Goal: Communication & Community: Answer question/provide support

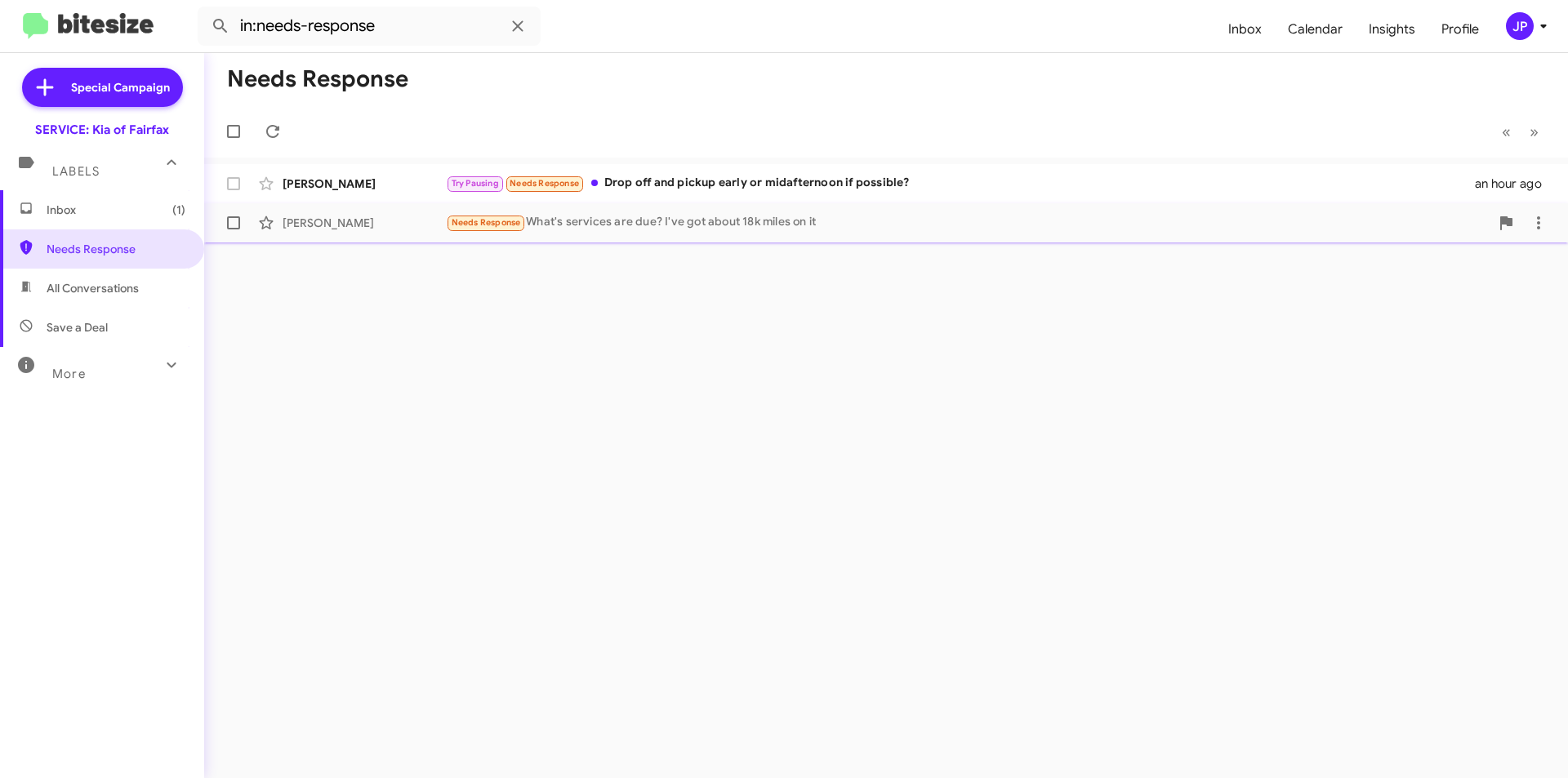
click at [951, 219] on div "Needs Response What's services are due? I've got about 18k miles on it" at bounding box center [967, 223] width 1043 height 19
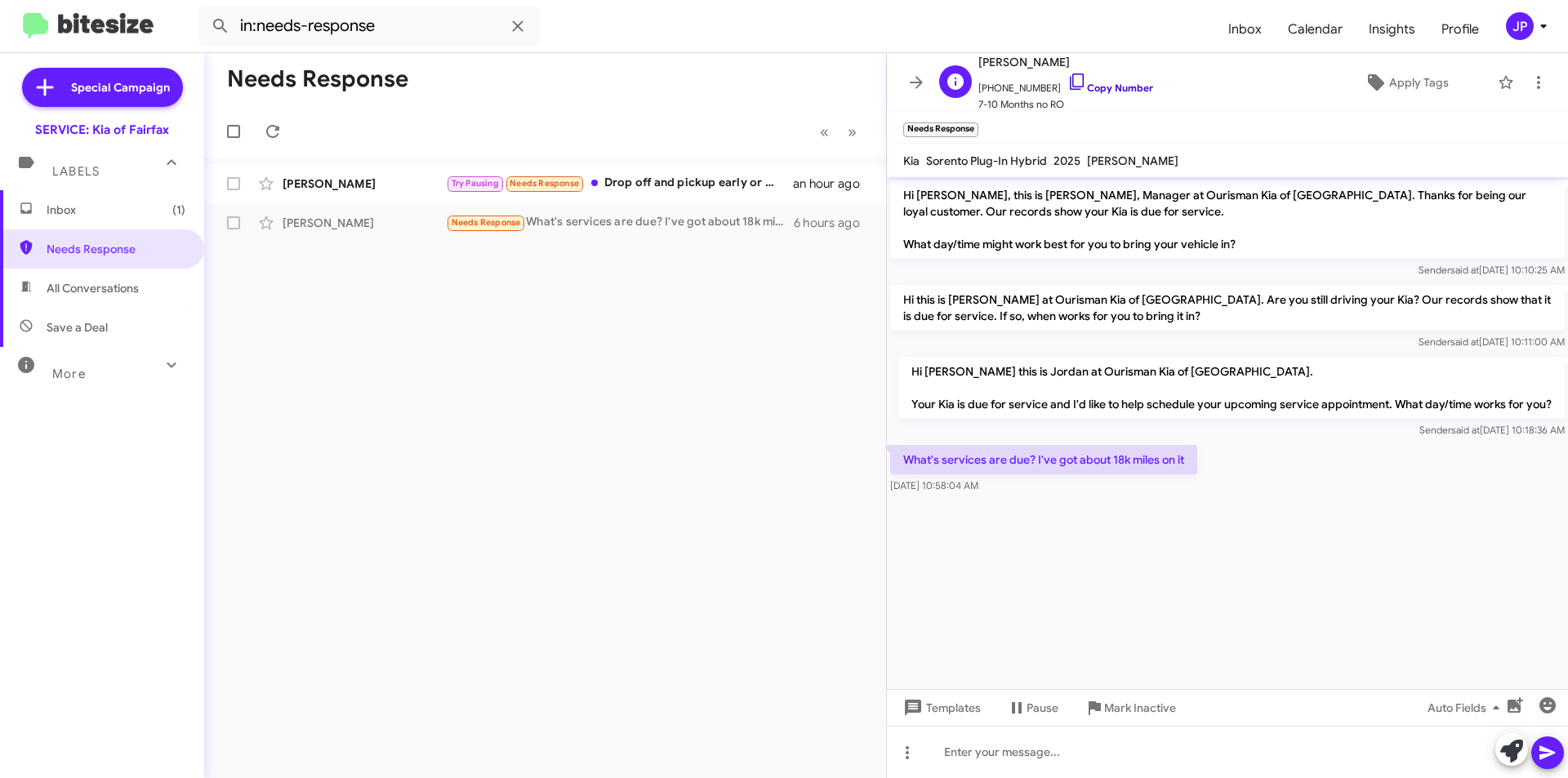
click at [1069, 77] on icon at bounding box center [1076, 82] width 14 height 16
click at [1117, 714] on span "Mark Inactive" at bounding box center [1140, 708] width 72 height 30
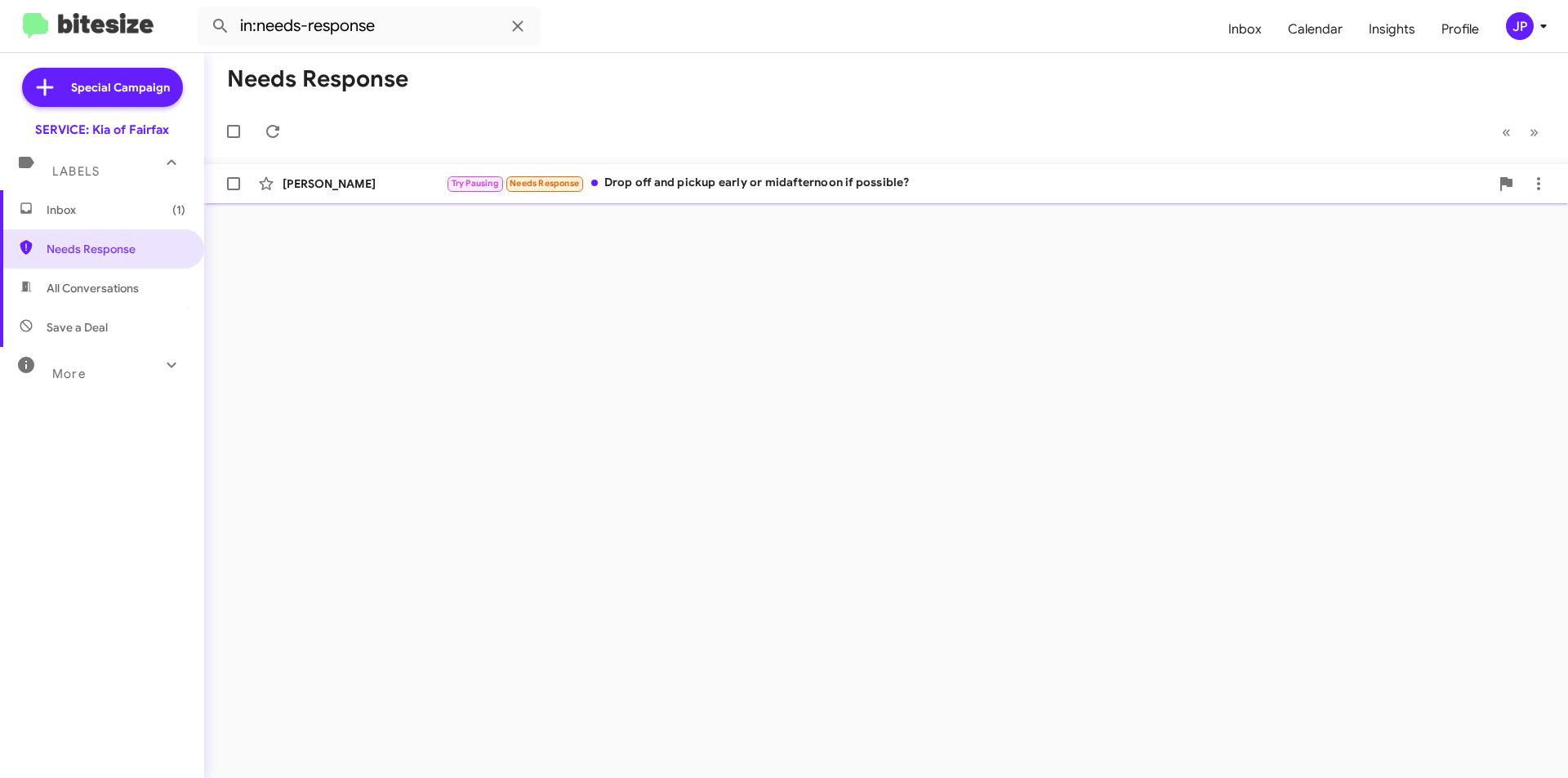
click at [886, 183] on div "Try Pausing Needs Response Drop off and pickup early or midafternoon if possibl…" at bounding box center [967, 183] width 1043 height 19
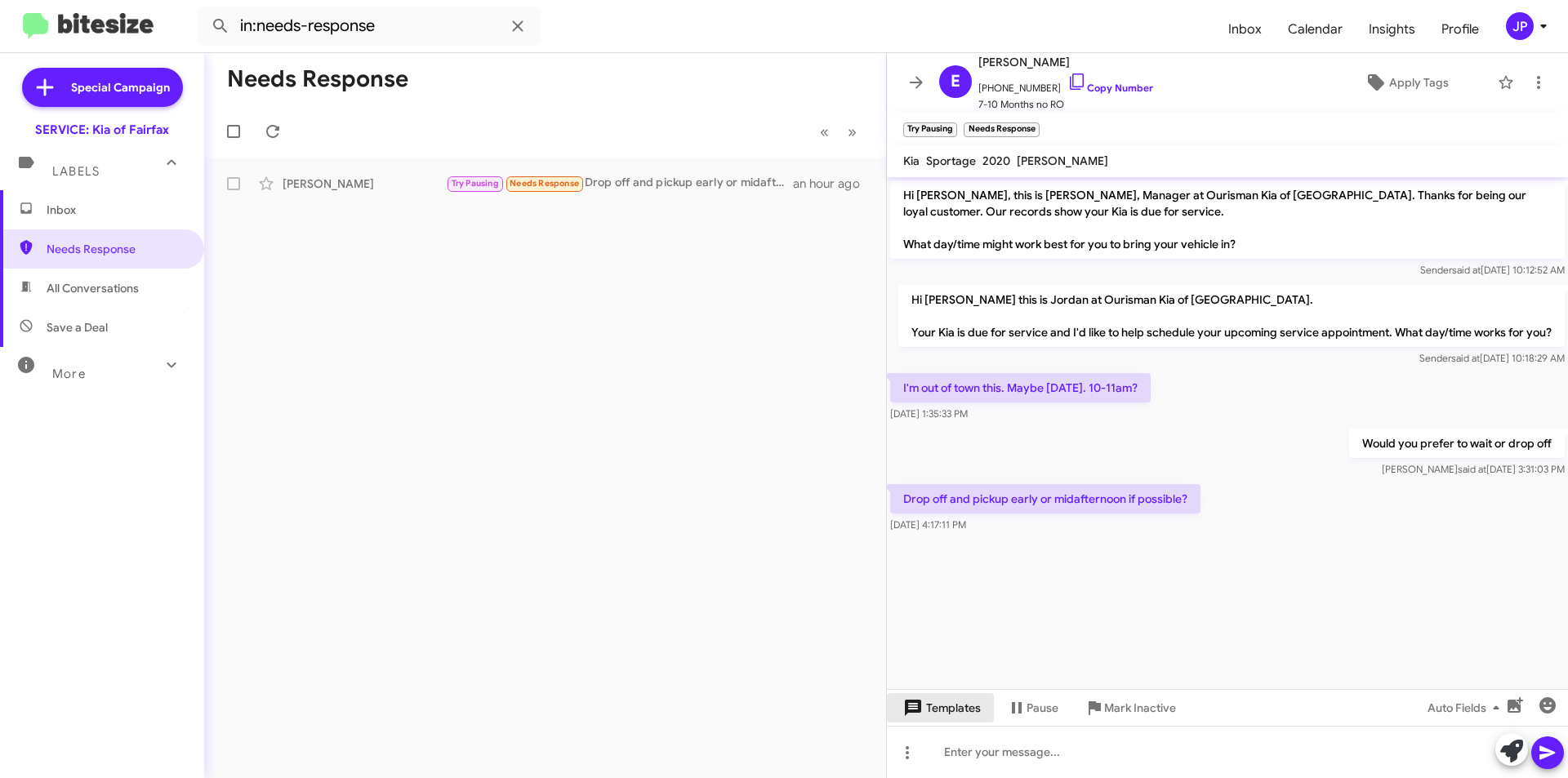
click at [929, 704] on span "Templates" at bounding box center [939, 708] width 81 height 30
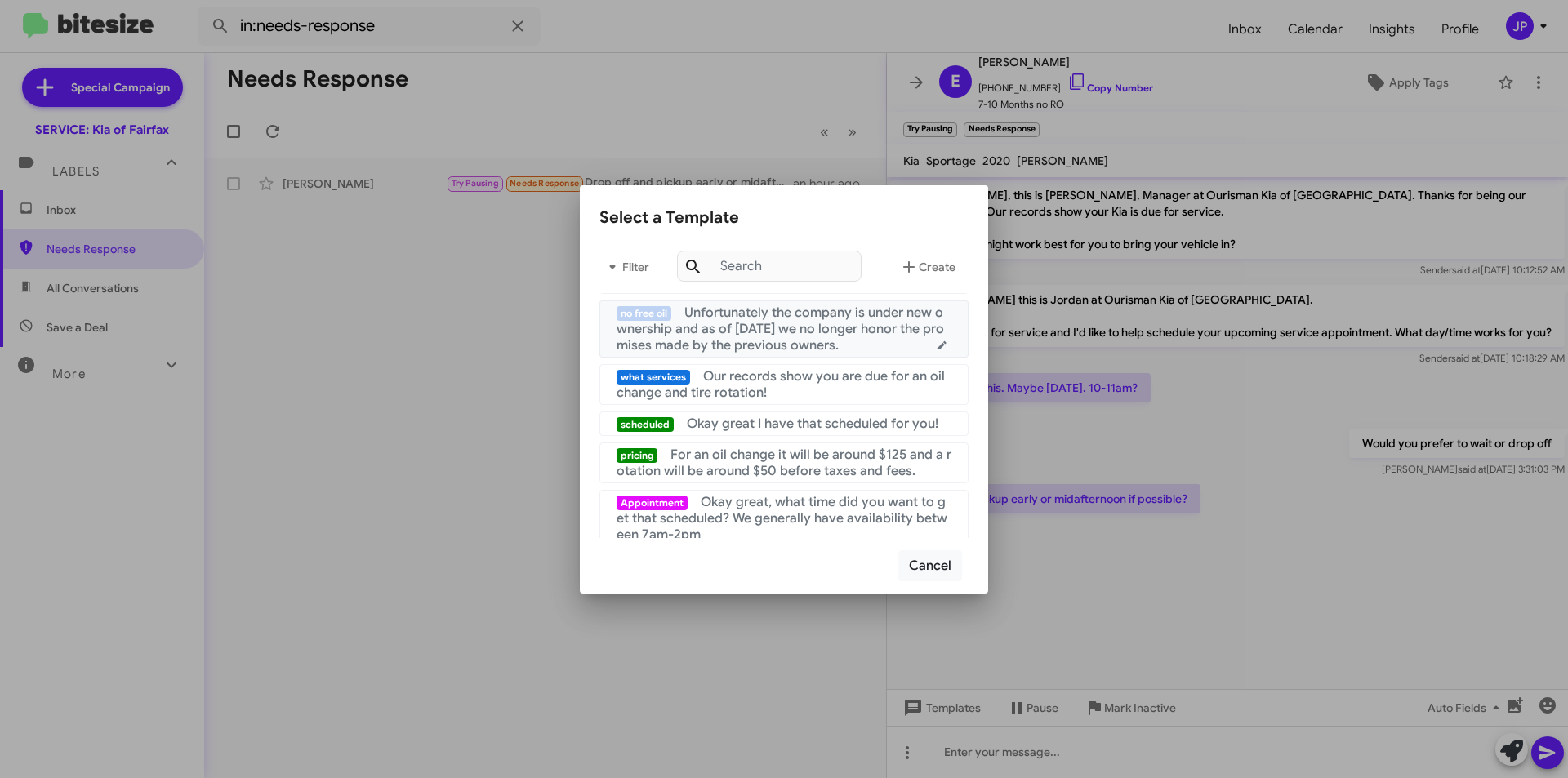
scroll to position [163, 0]
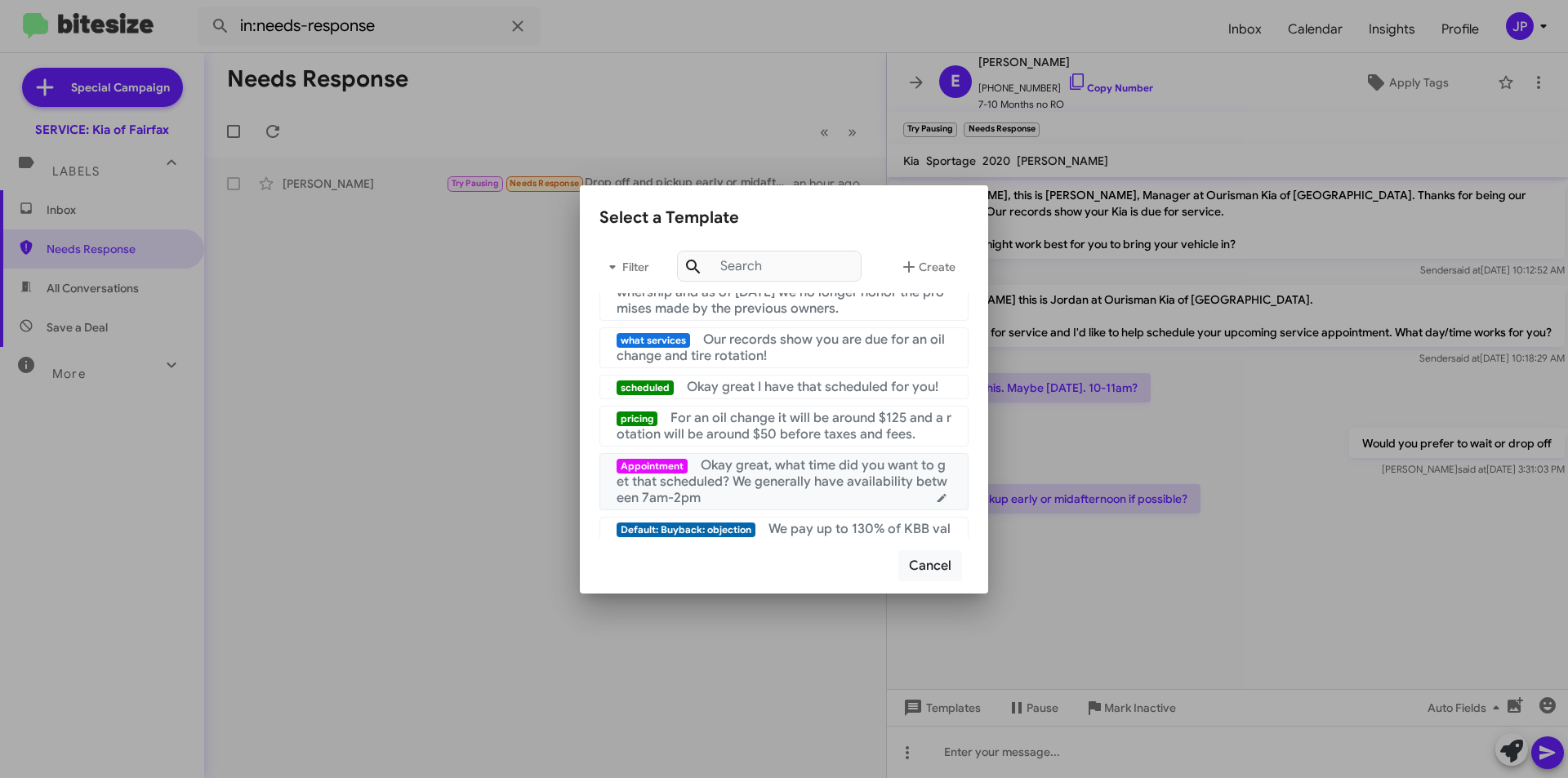
drag, startPoint x: 758, startPoint y: 493, endPoint x: 792, endPoint y: 530, distance: 50.2
click at [758, 494] on span "Okay great, what time did you want to get that scheduled? We generally have ava…" at bounding box center [781, 482] width 330 height 49
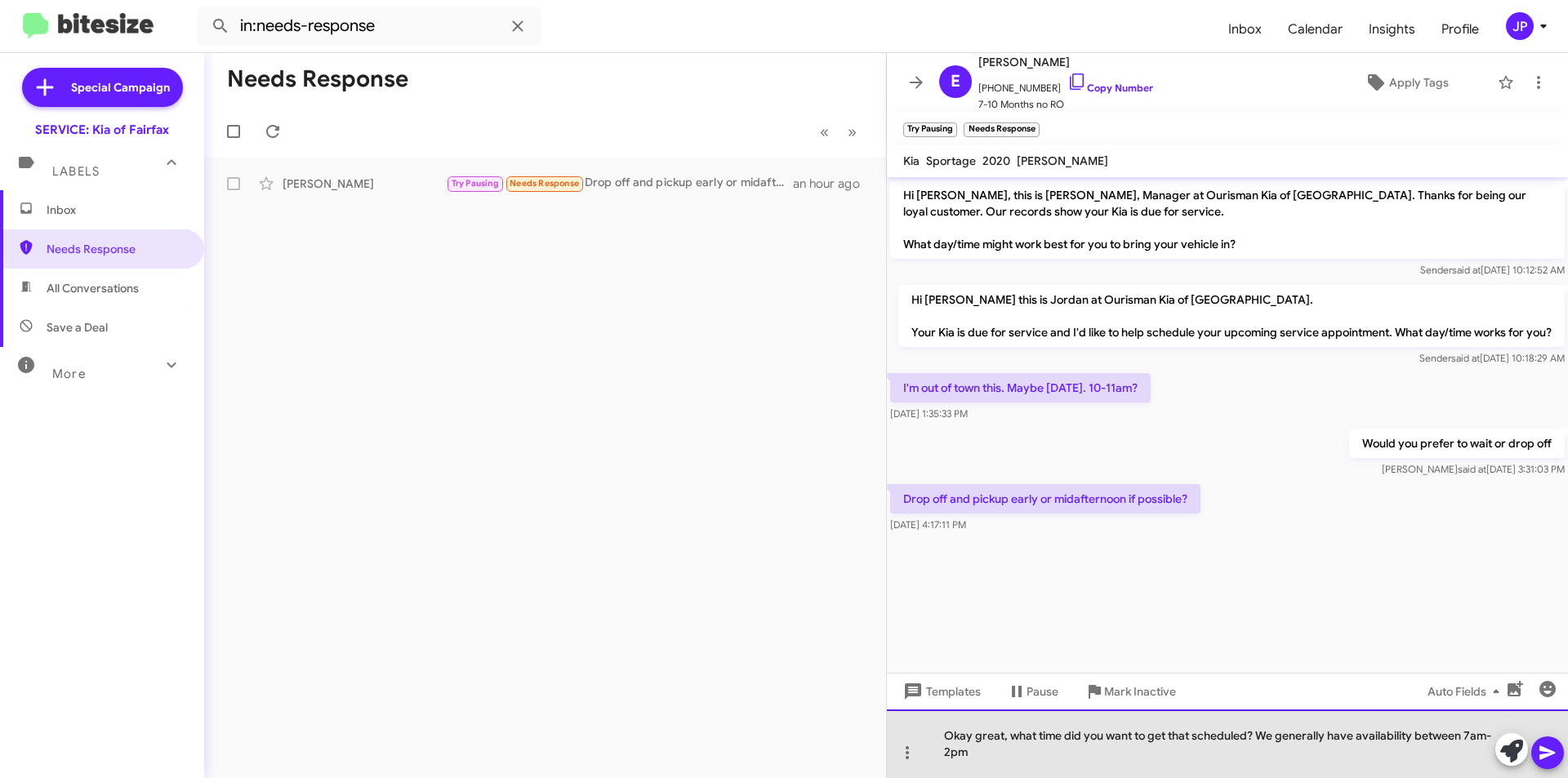
drag, startPoint x: 1058, startPoint y: 738, endPoint x: 1037, endPoint y: 743, distance: 21.6
click at [1037, 743] on div "Okay great, what time did you want to get that scheduled? We generally have ava…" at bounding box center [1227, 743] width 681 height 69
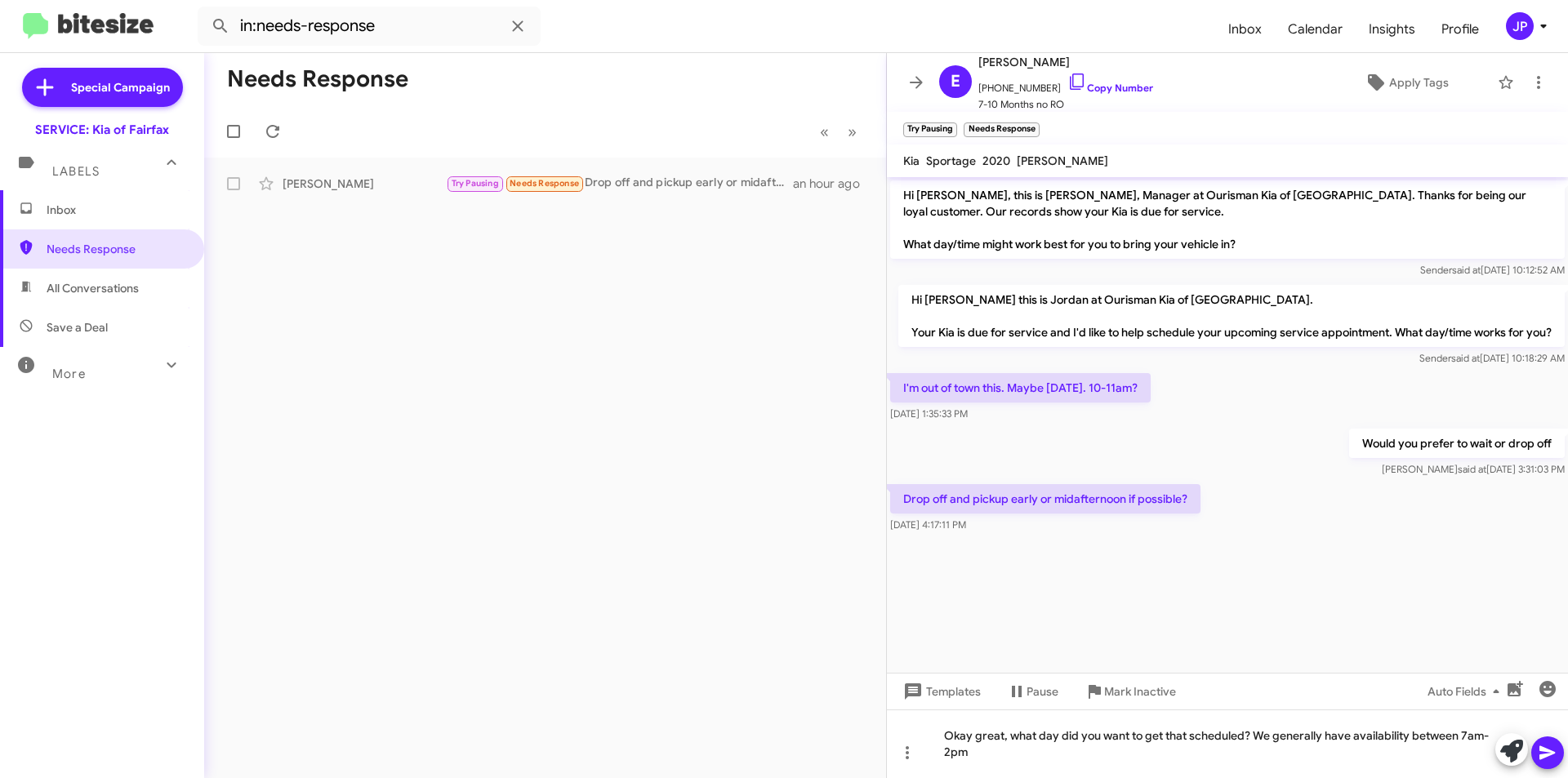
click at [1543, 748] on icon at bounding box center [1547, 753] width 15 height 14
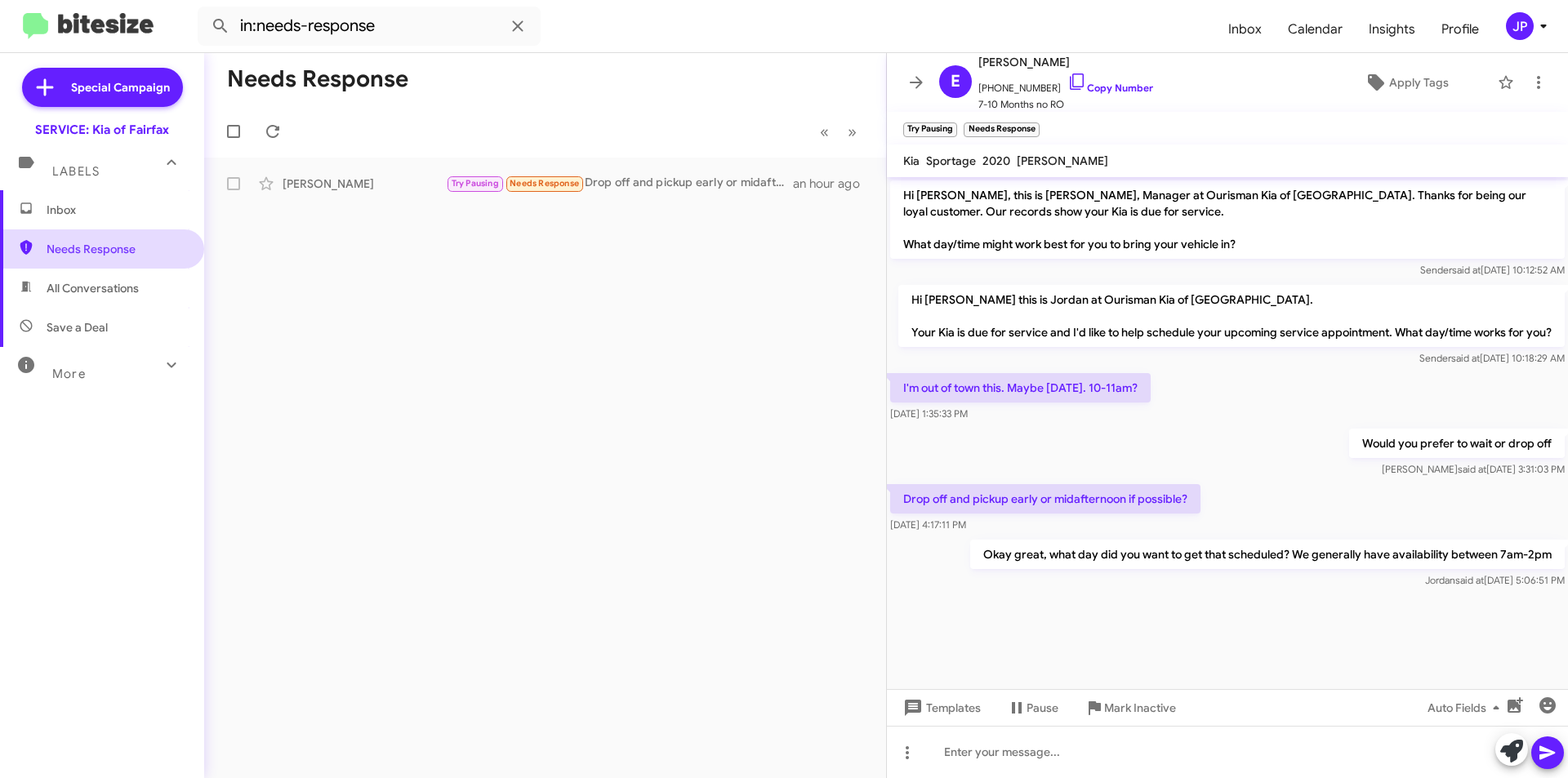
click at [112, 246] on span "Needs Response" at bounding box center [116, 249] width 138 height 16
